Goal: Check status: Check status

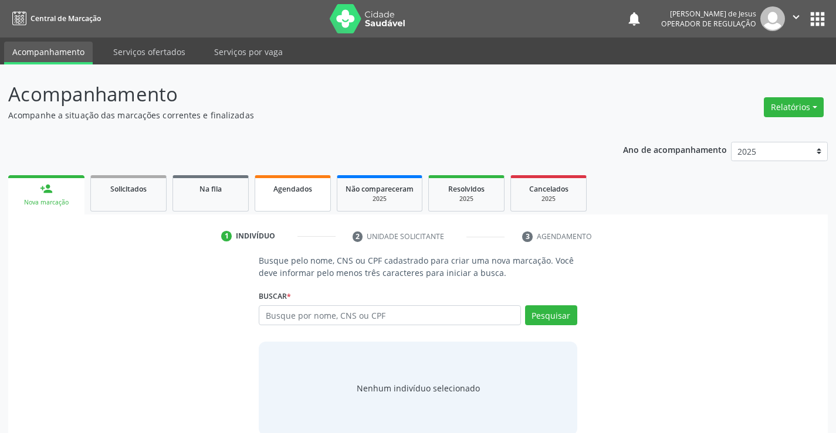
click at [310, 209] on link "Agendados" at bounding box center [293, 193] width 76 height 36
select select "9"
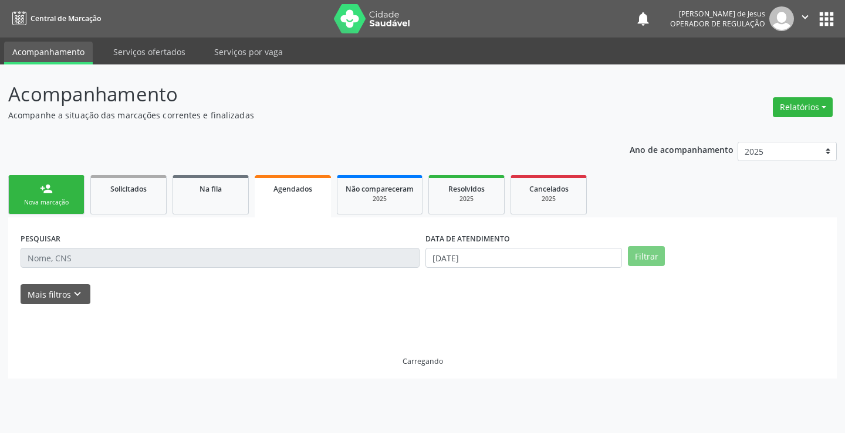
click at [310, 209] on link "Agendados" at bounding box center [293, 196] width 76 height 42
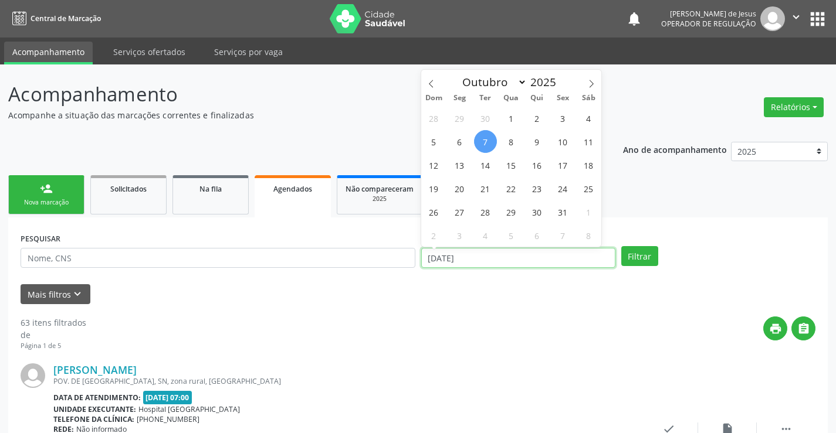
click at [437, 255] on input "[DATE]" at bounding box center [518, 258] width 194 height 20
click at [440, 258] on input "[DATE]" at bounding box center [518, 258] width 194 height 20
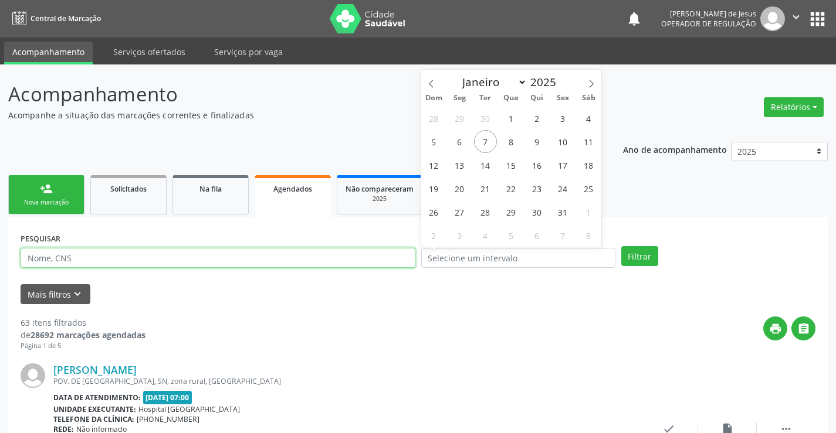
click at [372, 262] on input "text" at bounding box center [218, 258] width 395 height 20
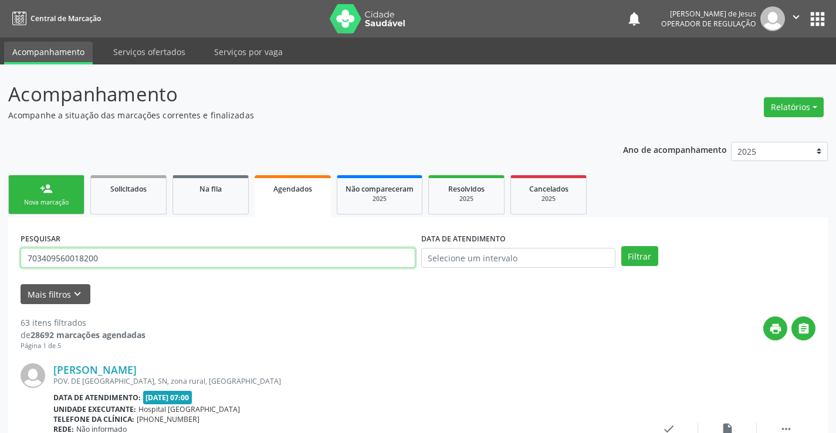
type input "703409560018200"
click at [621, 246] on button "Filtrar" at bounding box center [639, 256] width 37 height 20
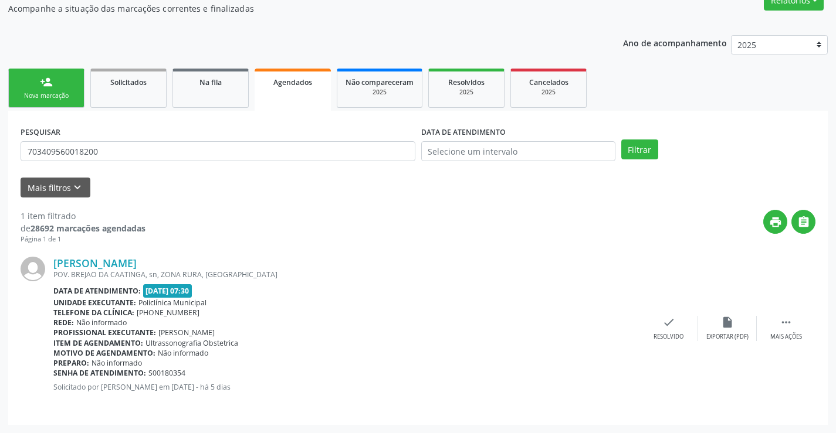
scroll to position [48, 0]
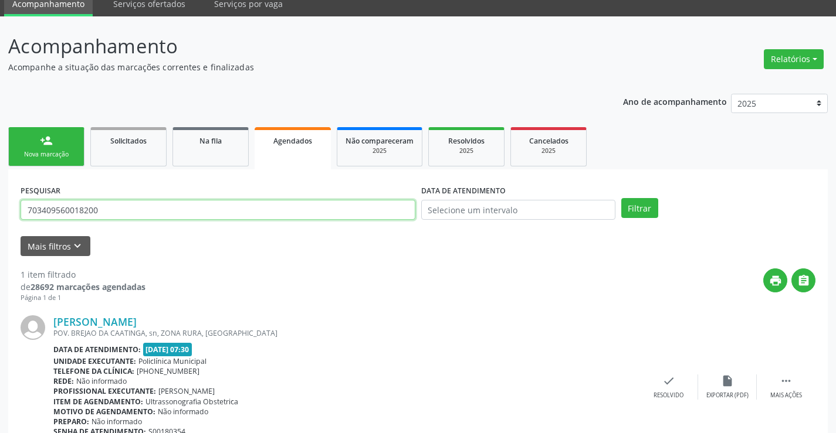
click at [246, 216] on input "703409560018200" at bounding box center [218, 210] width 395 height 20
type input "700407912921541"
click at [621, 198] on button "Filtrar" at bounding box center [639, 208] width 37 height 20
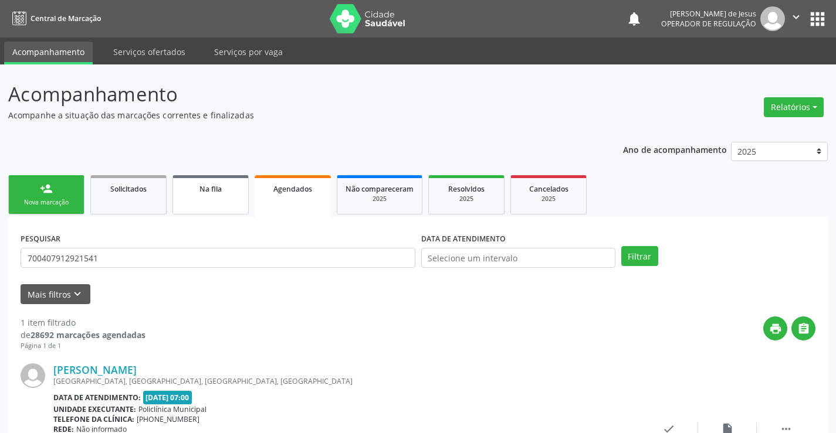
scroll to position [107, 0]
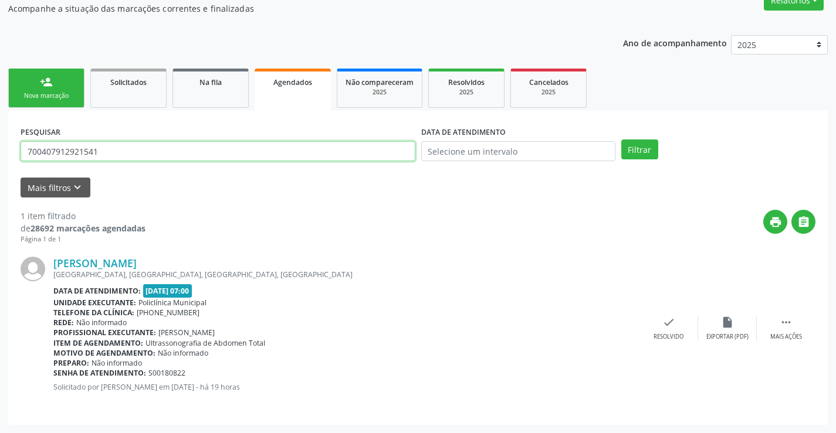
click at [170, 148] on input "700407912921541" at bounding box center [218, 151] width 395 height 20
click at [174, 147] on input "text" at bounding box center [218, 151] width 395 height 20
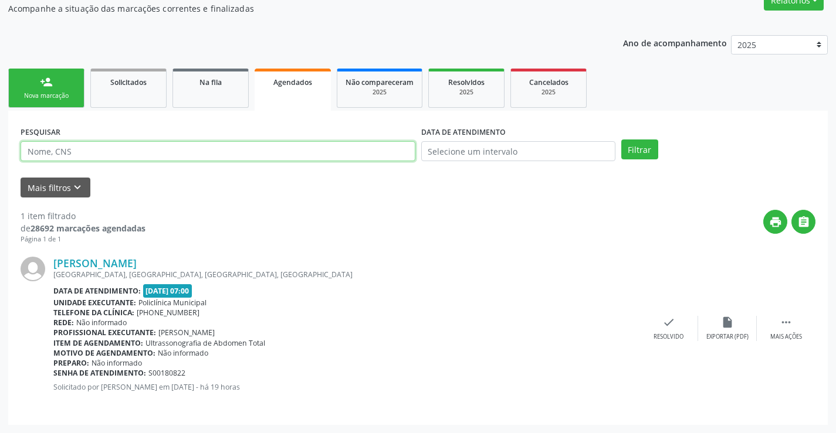
click at [175, 151] on input "text" at bounding box center [218, 151] width 395 height 20
type input "7062000040115862"
click at [621, 140] on button "Filtrar" at bounding box center [639, 150] width 37 height 20
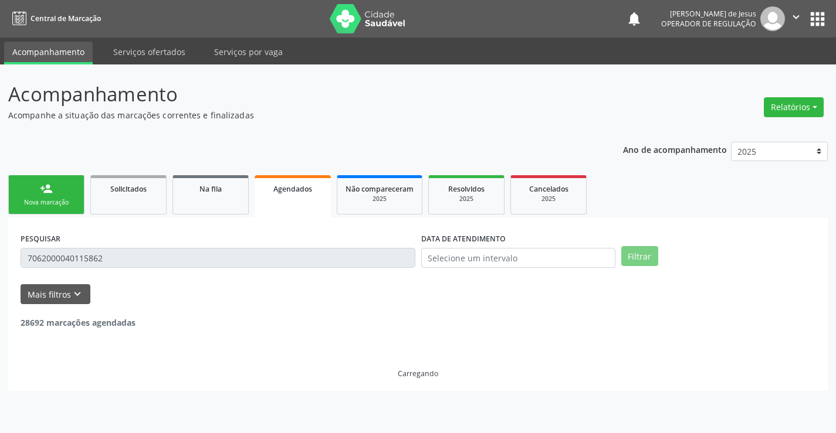
scroll to position [0, 0]
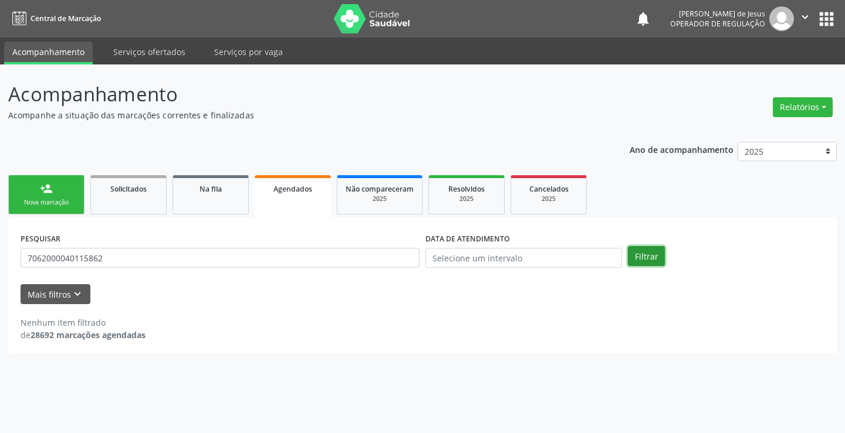
click at [655, 257] on button "Filtrar" at bounding box center [646, 256] width 37 height 20
click at [653, 259] on button "Filtrar" at bounding box center [646, 256] width 37 height 20
click at [650, 254] on button "Filtrar" at bounding box center [646, 256] width 37 height 20
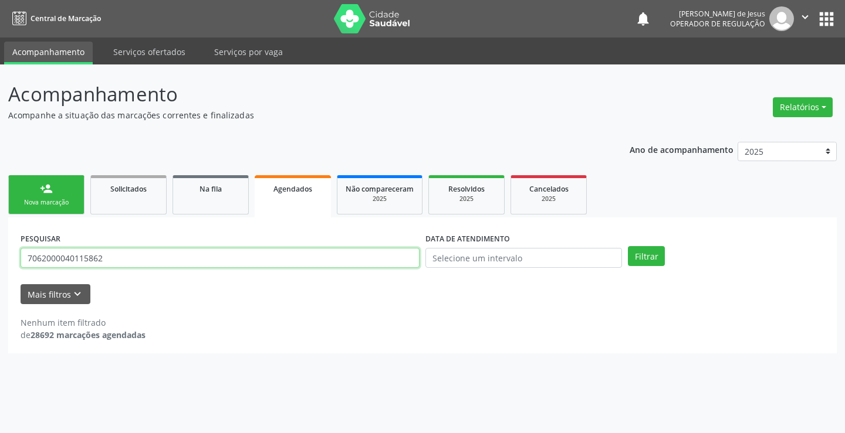
click at [138, 255] on input "7062000040115862" at bounding box center [220, 258] width 399 height 20
type input "7062000040115862"
click at [628, 246] on button "Filtrar" at bounding box center [646, 256] width 37 height 20
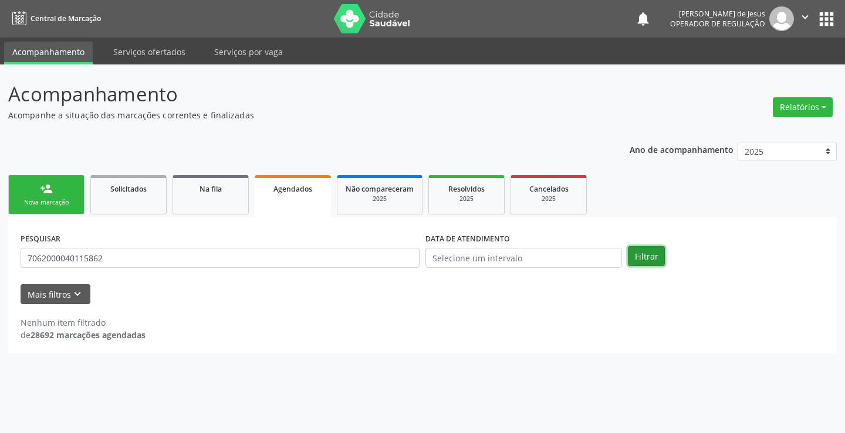
click at [658, 262] on button "Filtrar" at bounding box center [646, 256] width 37 height 20
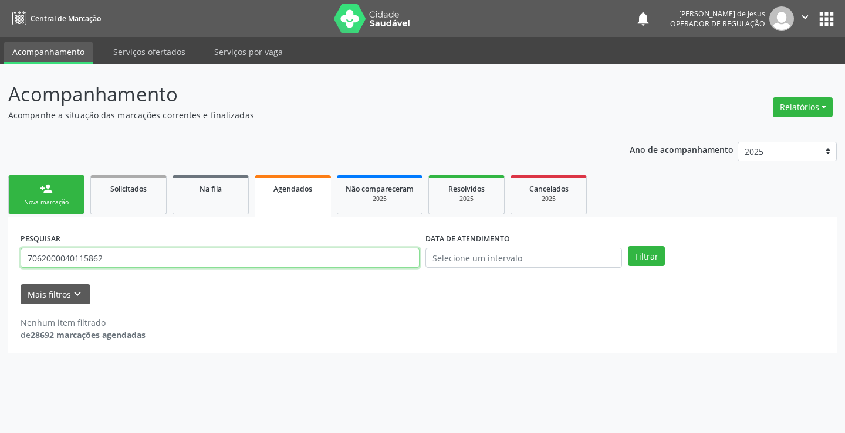
click at [388, 267] on input "7062000040115862" at bounding box center [220, 258] width 399 height 20
click at [628, 246] on button "Filtrar" at bounding box center [646, 256] width 37 height 20
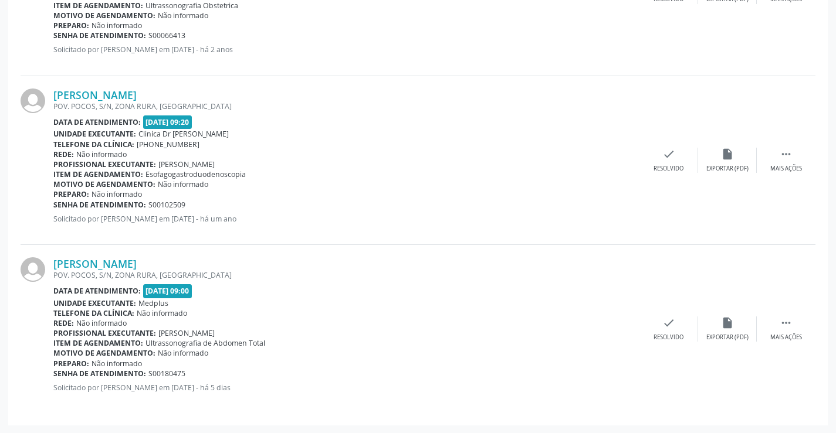
scroll to position [1967, 0]
click at [784, 329] on div " Mais ações" at bounding box center [786, 328] width 59 height 25
click at [551, 332] on div "print Imprimir" at bounding box center [551, 328] width 59 height 25
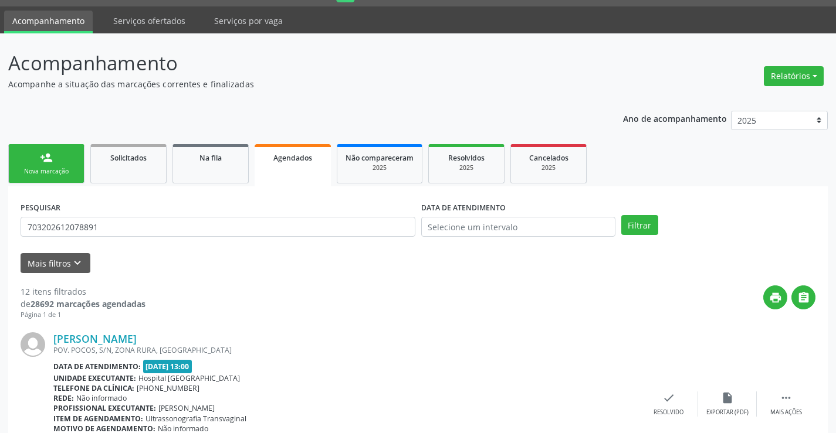
scroll to position [0, 0]
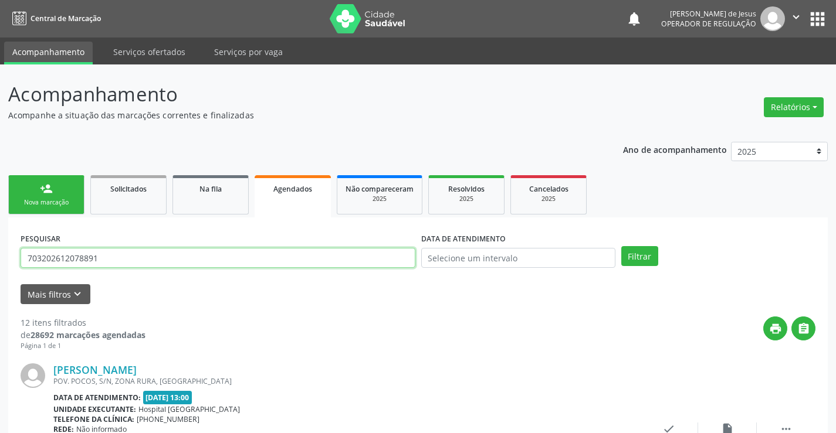
click at [181, 250] on input "703202612078891" at bounding box center [218, 258] width 395 height 20
type input "708003853941222"
click at [636, 254] on button "Filtrar" at bounding box center [639, 256] width 37 height 20
click at [273, 256] on input "708003853941222" at bounding box center [218, 258] width 395 height 20
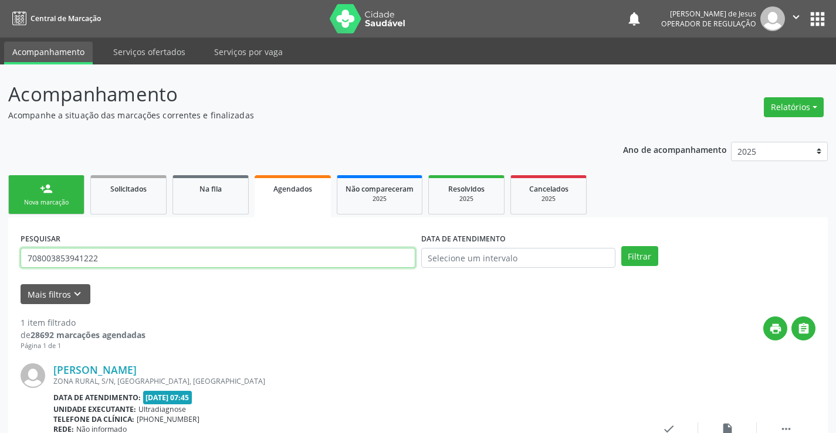
click at [273, 256] on input "708003853941222" at bounding box center [218, 258] width 395 height 20
type input "7069804779824725"
click at [621, 246] on button "Filtrar" at bounding box center [639, 256] width 37 height 20
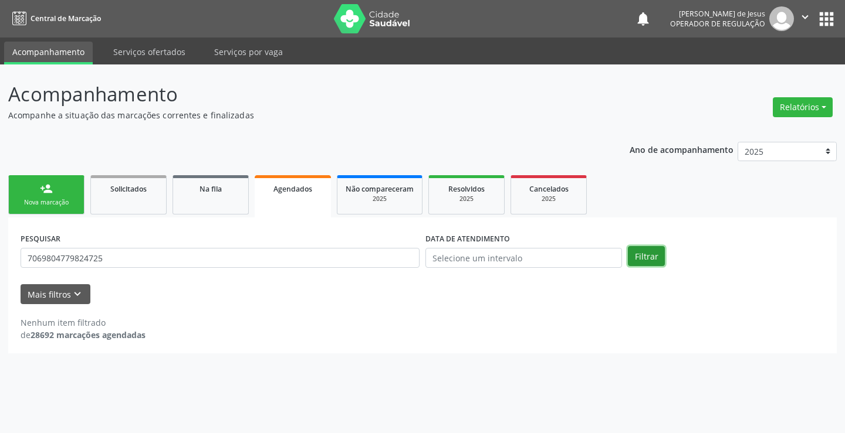
click at [658, 258] on button "Filtrar" at bounding box center [646, 256] width 37 height 20
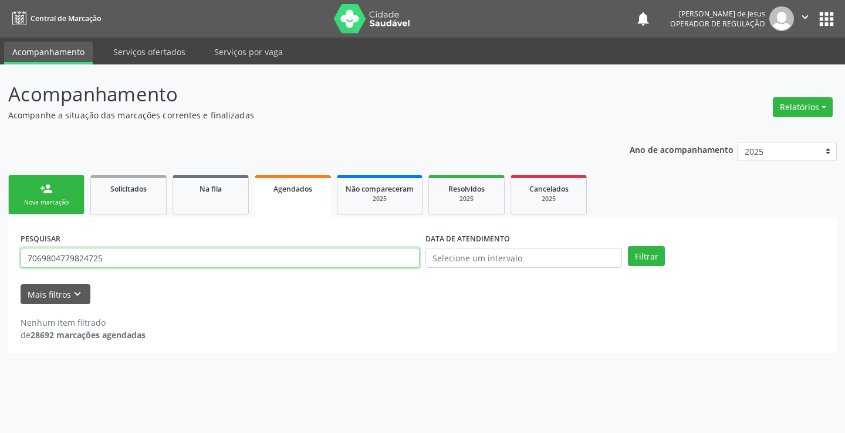
click at [221, 253] on input "7069804779824725" at bounding box center [220, 258] width 399 height 20
type input "706804779824725"
click at [628, 246] on button "Filtrar" at bounding box center [646, 256] width 37 height 20
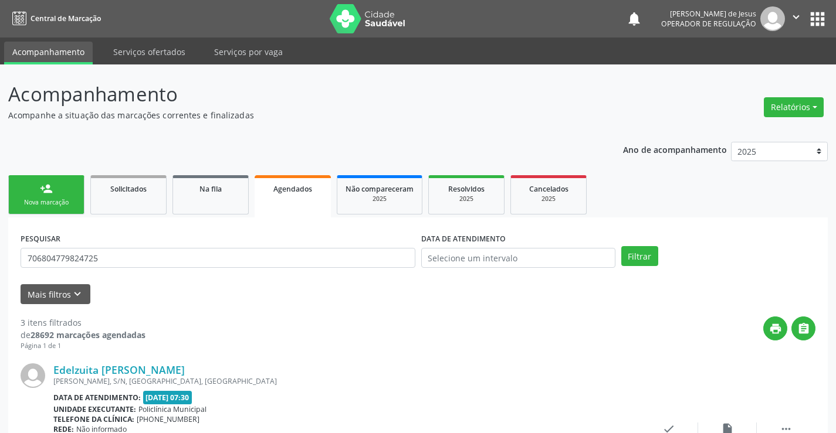
click at [266, 192] on div "Agendados" at bounding box center [293, 188] width 60 height 12
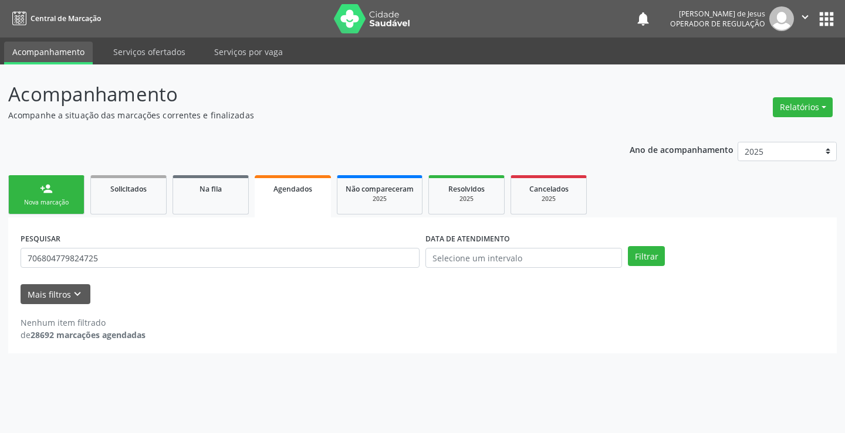
click at [266, 192] on div "Agendados" at bounding box center [293, 188] width 60 height 12
click at [256, 266] on input "706804779824725" at bounding box center [220, 258] width 399 height 20
click at [256, 265] on input "706804779824725" at bounding box center [220, 258] width 399 height 20
type input "706005884241546"
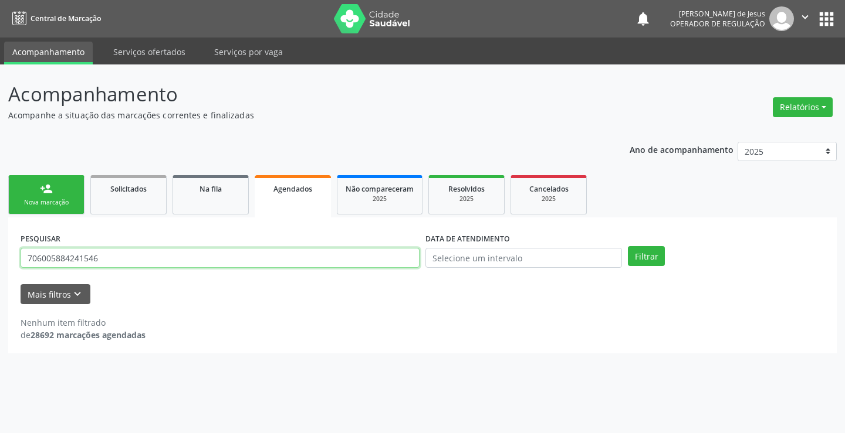
click at [628, 246] on button "Filtrar" at bounding box center [646, 256] width 37 height 20
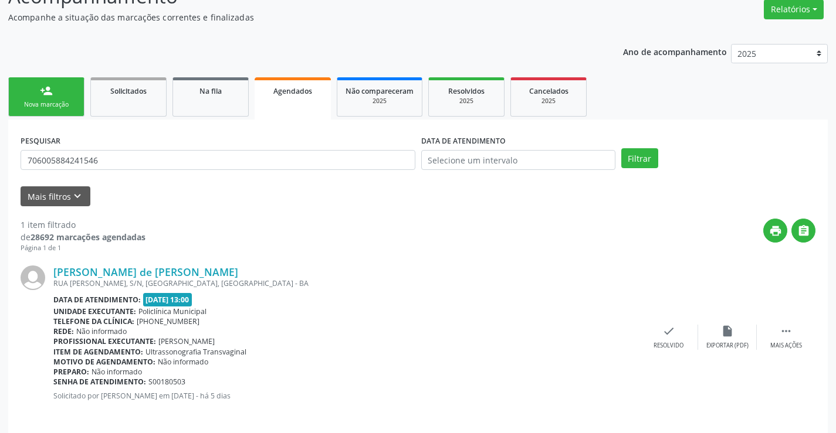
scroll to position [107, 0]
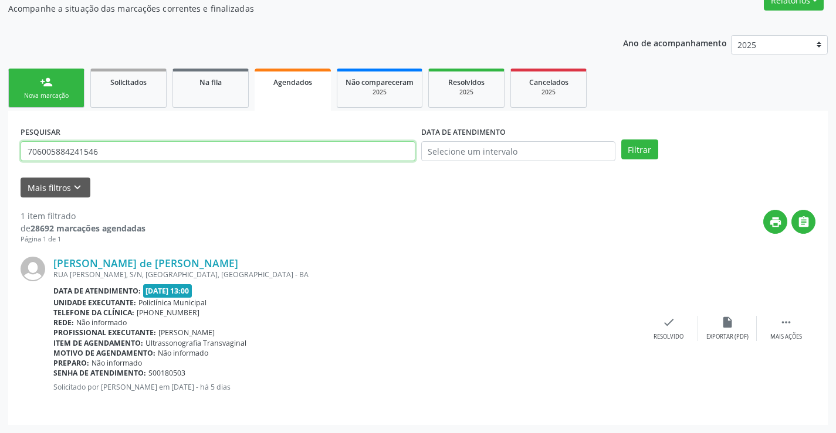
click at [266, 149] on input "706005884241546" at bounding box center [218, 151] width 395 height 20
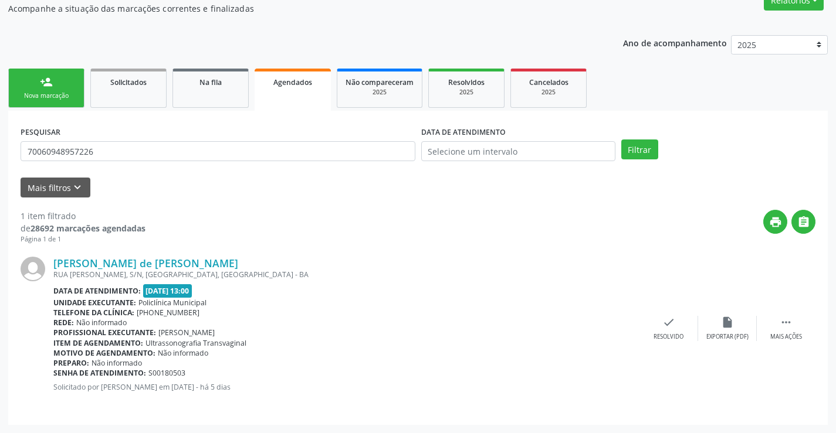
click at [272, 140] on div "PESQUISAR 70060948957226" at bounding box center [218, 146] width 401 height 46
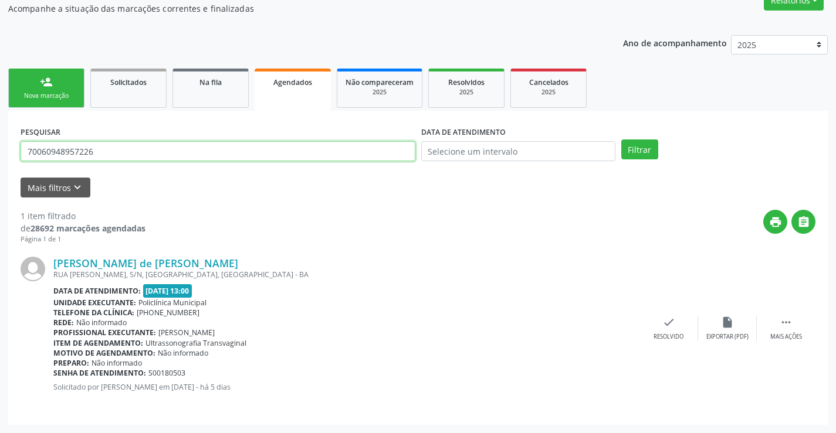
click at [222, 150] on input "70060948957226" at bounding box center [218, 151] width 395 height 20
click at [225, 148] on input "70060948957226" at bounding box center [218, 151] width 395 height 20
type input "770060948957226"
click at [225, 147] on input "770060948957226" at bounding box center [218, 151] width 395 height 20
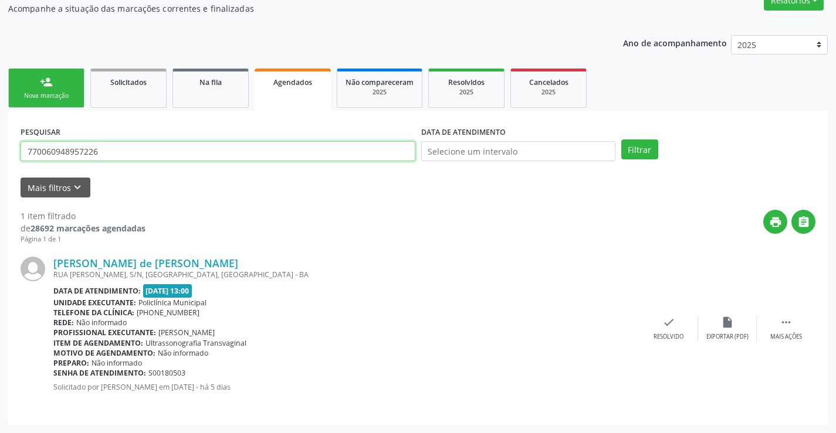
click at [225, 147] on input "770060948957226" at bounding box center [218, 151] width 395 height 20
click at [225, 147] on input "7006094" at bounding box center [218, 151] width 395 height 20
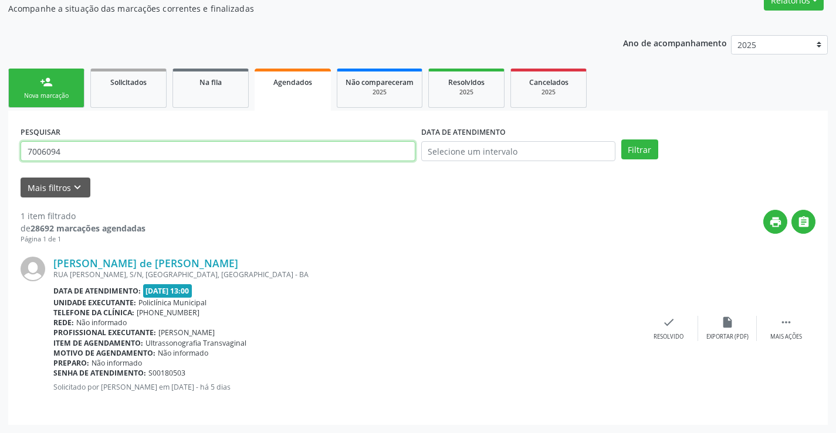
click at [225, 147] on input "7006094" at bounding box center [218, 151] width 395 height 20
type input "700609489572267"
click at [621, 140] on button "Filtrar" at bounding box center [639, 150] width 37 height 20
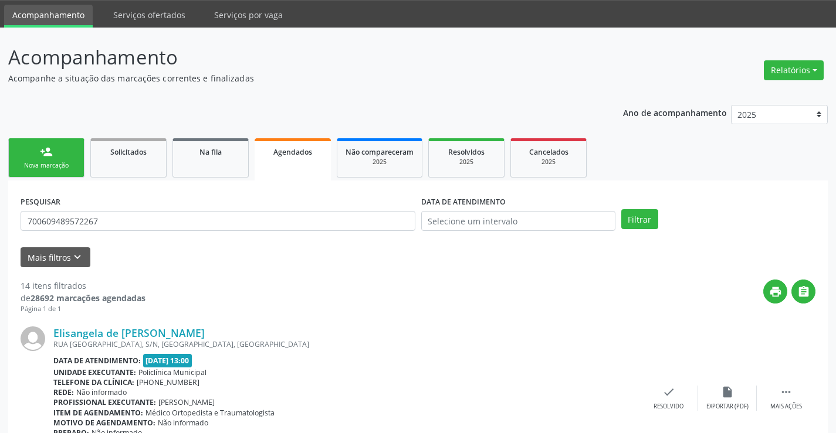
scroll to position [0, 0]
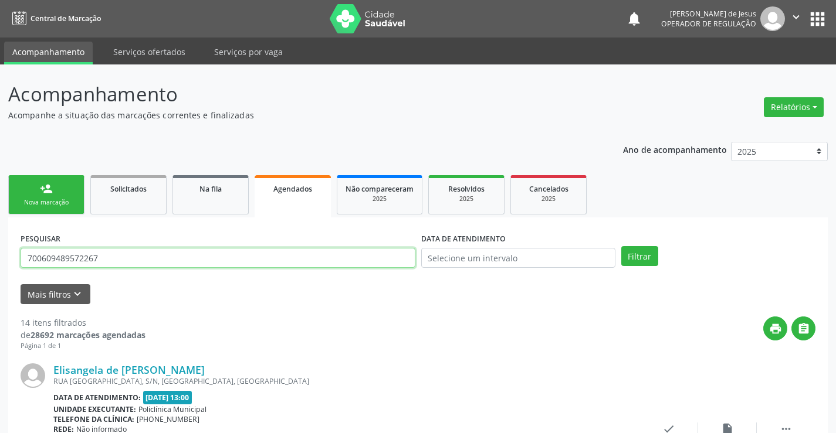
click at [239, 257] on input "700609489572267" at bounding box center [218, 258] width 395 height 20
type input "700003302575065"
click at [621, 246] on button "Filtrar" at bounding box center [639, 256] width 37 height 20
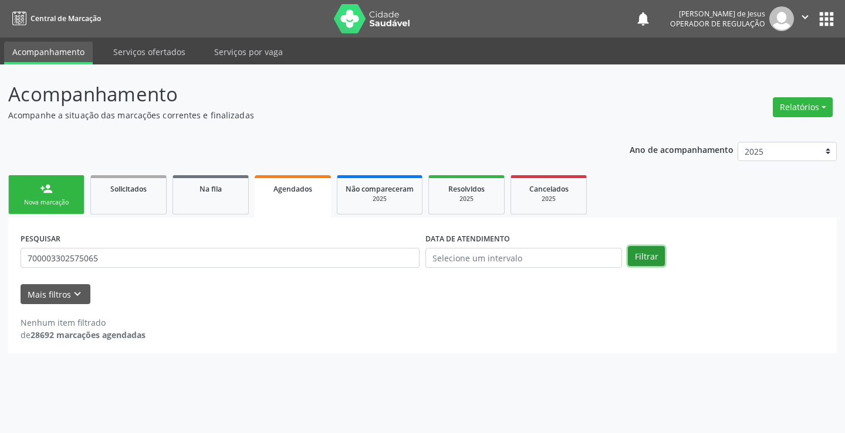
click at [642, 258] on button "Filtrar" at bounding box center [646, 256] width 37 height 20
click at [642, 257] on button "Filtrar" at bounding box center [646, 256] width 37 height 20
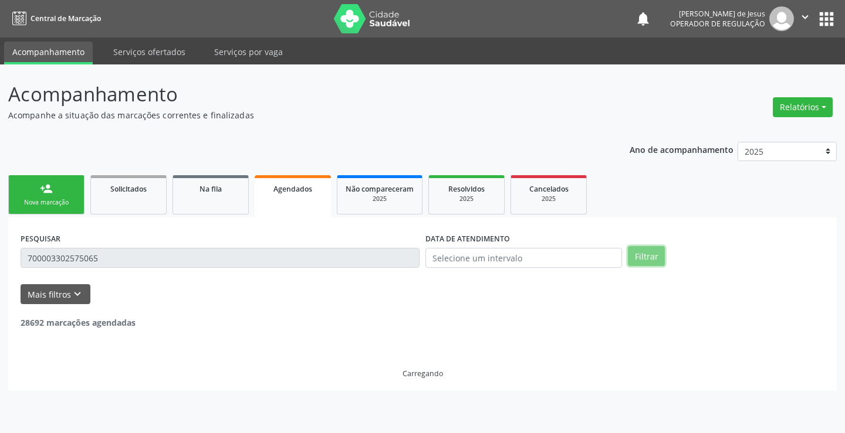
click at [642, 257] on button "Filtrar" at bounding box center [646, 256] width 37 height 20
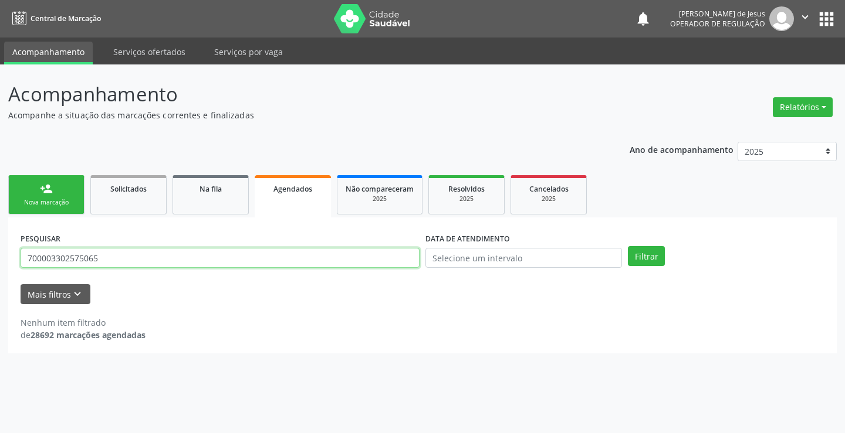
click at [162, 257] on input "700003302575065" at bounding box center [220, 258] width 399 height 20
click at [159, 253] on input "text" at bounding box center [220, 258] width 399 height 20
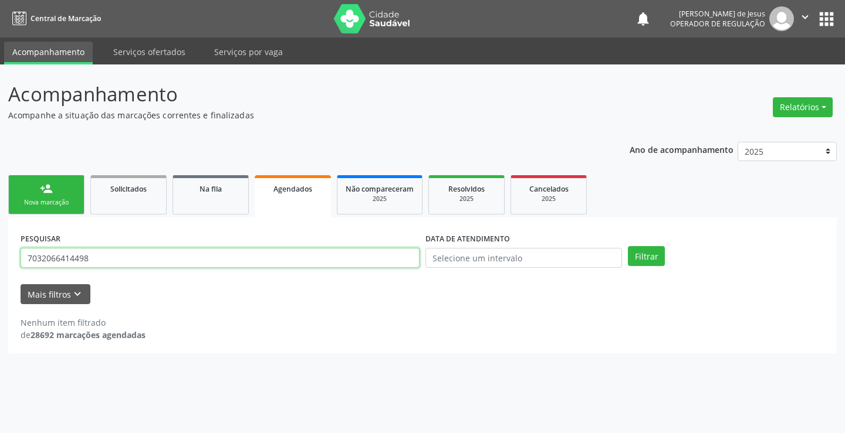
type input "7032066414498"
click at [628, 246] on button "Filtrar" at bounding box center [646, 256] width 37 height 20
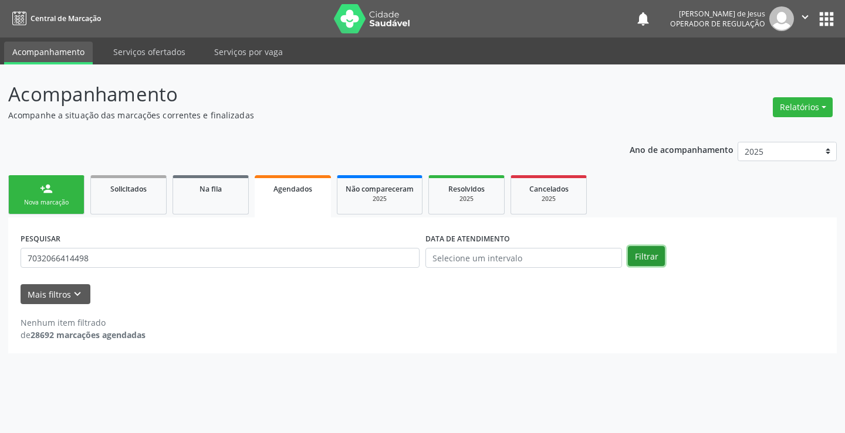
click at [641, 260] on button "Filtrar" at bounding box center [646, 256] width 37 height 20
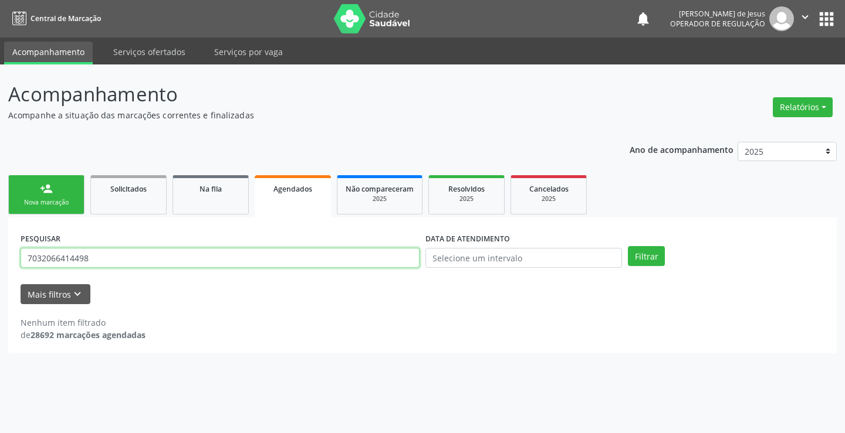
click at [384, 252] on input "7032066414498" at bounding box center [220, 258] width 399 height 20
click at [628, 246] on button "Filtrar" at bounding box center [646, 256] width 37 height 20
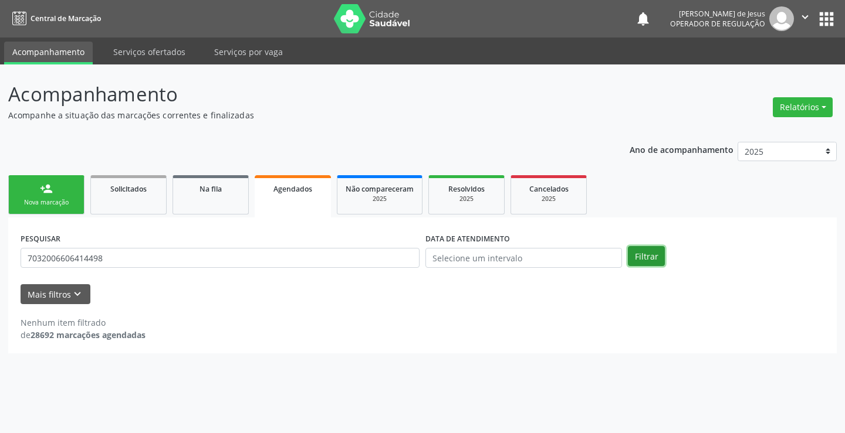
click at [644, 248] on button "Filtrar" at bounding box center [646, 256] width 37 height 20
click at [644, 249] on button "Filtrar" at bounding box center [646, 256] width 37 height 20
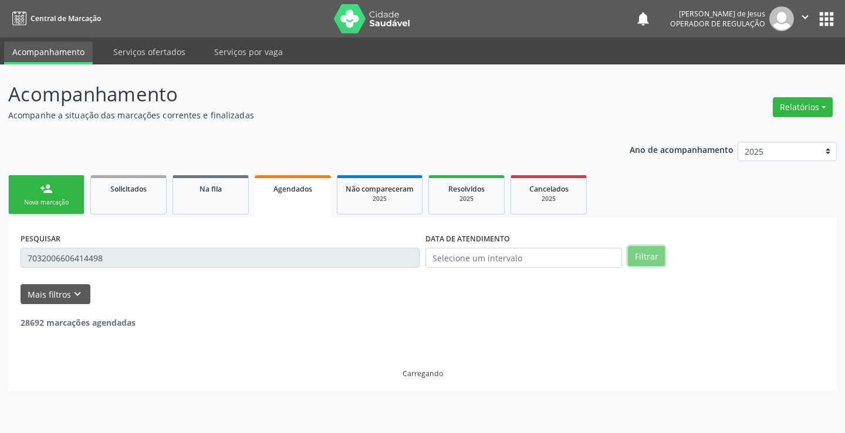
click at [644, 249] on button "Filtrar" at bounding box center [646, 256] width 37 height 20
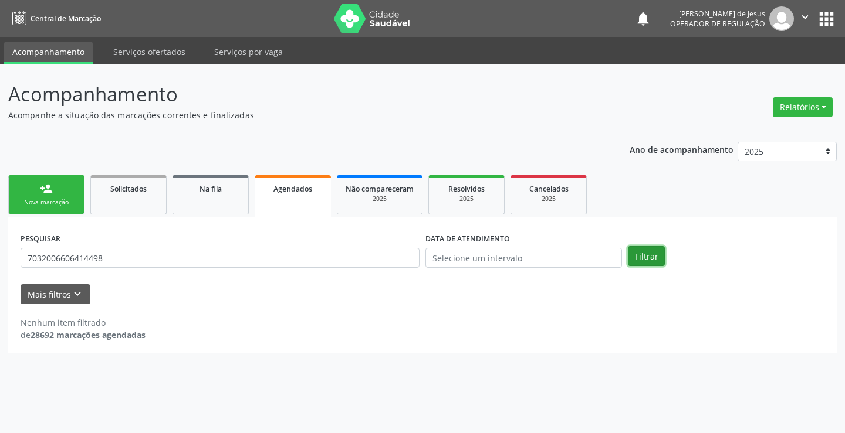
click at [644, 249] on button "Filtrar" at bounding box center [646, 256] width 37 height 20
click at [644, 262] on button "Filtrar" at bounding box center [646, 256] width 37 height 20
click at [645, 260] on button "Filtrar" at bounding box center [646, 256] width 37 height 20
click at [280, 195] on link "Agendados" at bounding box center [293, 196] width 76 height 42
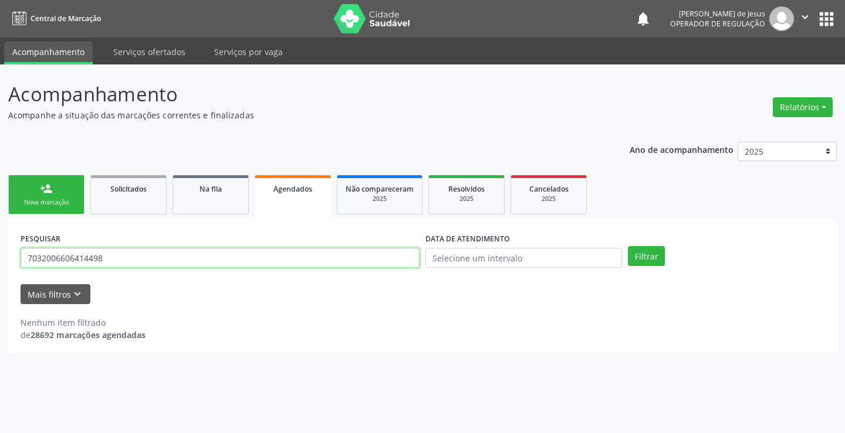
click at [268, 252] on input "7032006606414498" at bounding box center [220, 258] width 399 height 20
type input "7"
type input "702408065890420"
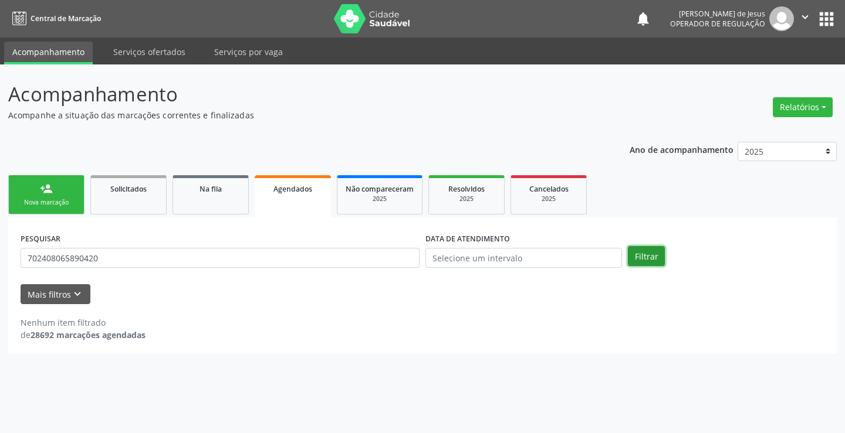
click at [638, 260] on button "Filtrar" at bounding box center [646, 256] width 37 height 20
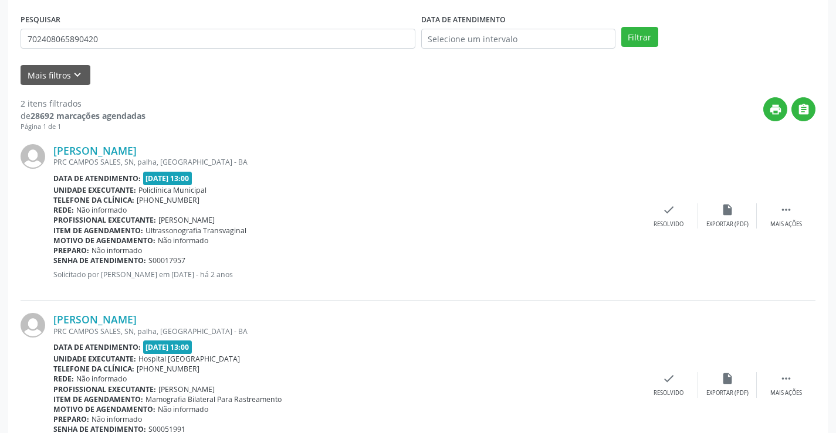
scroll to position [276, 0]
